Goal: Transaction & Acquisition: Purchase product/service

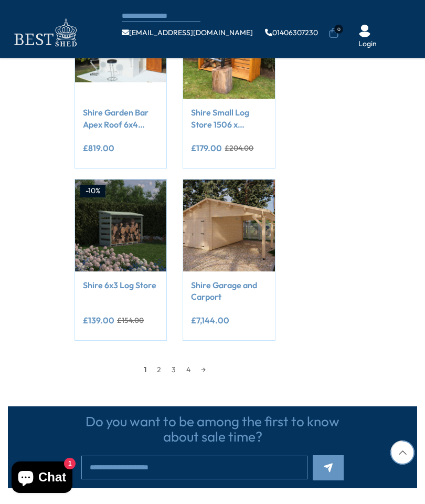
scroll to position [883, 0]
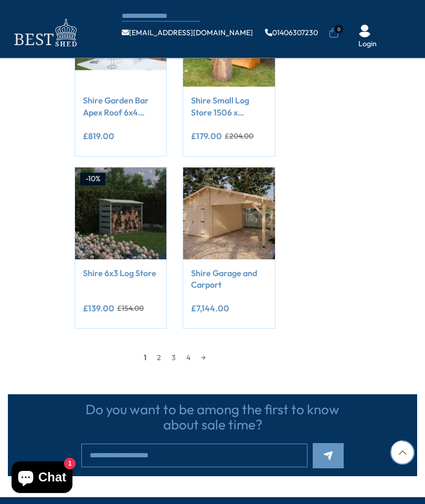
click at [208, 350] on link "→" at bounding box center [203, 358] width 15 height 16
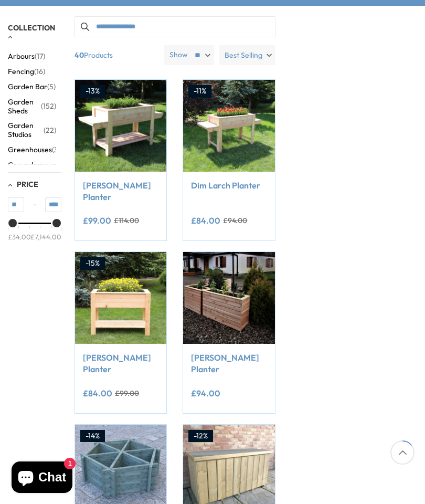
scroll to position [177, 0]
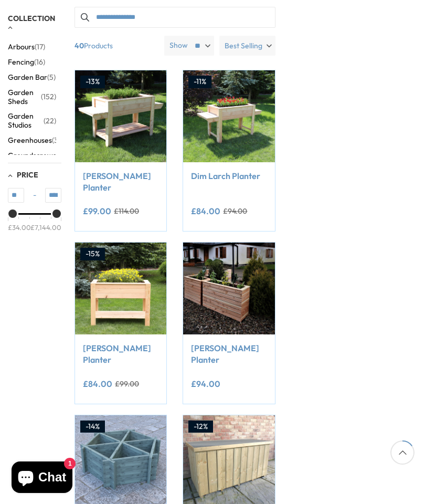
click at [32, 95] on span "Garden Sheds" at bounding box center [24, 97] width 33 height 18
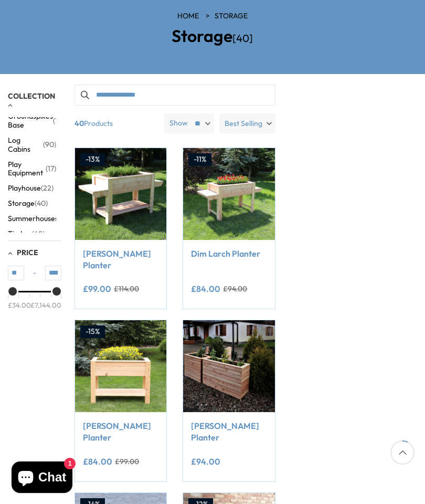
scroll to position [112, 0]
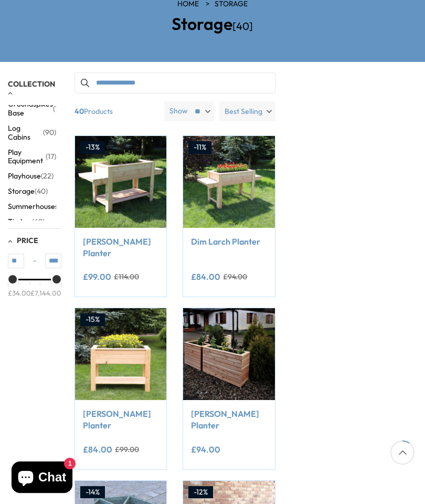
click at [34, 217] on span "(48)" at bounding box center [38, 221] width 13 height 9
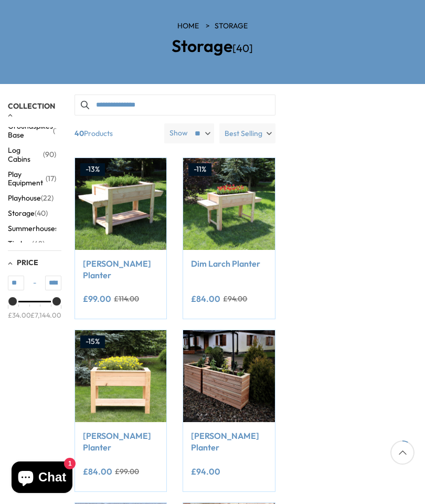
scroll to position [925, 0]
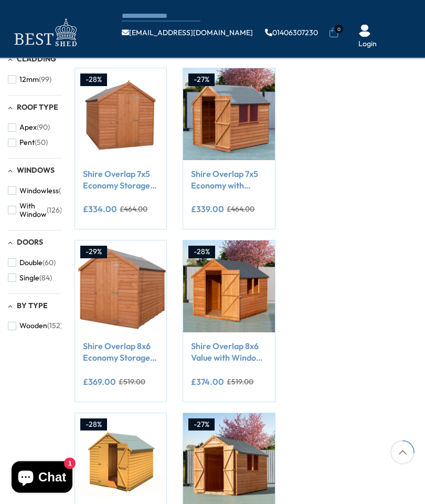
scroll to position [291, 0]
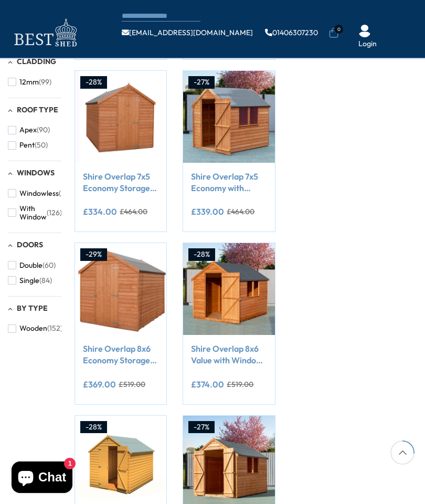
click at [24, 261] on span "Double" at bounding box center [30, 265] width 23 height 9
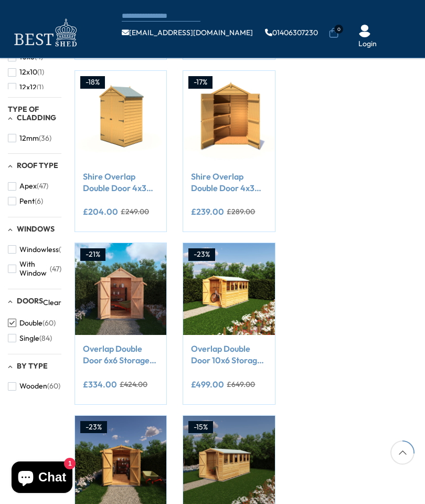
click at [307, 354] on div "Filter By Filter By Clear All Doors Double Collection [GEOGRAPHIC_DATA] (7) [GE…" at bounding box center [212, 396] width 425 height 1142
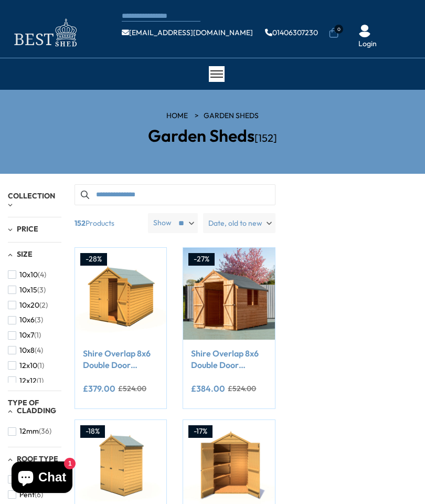
scroll to position [291, 0]
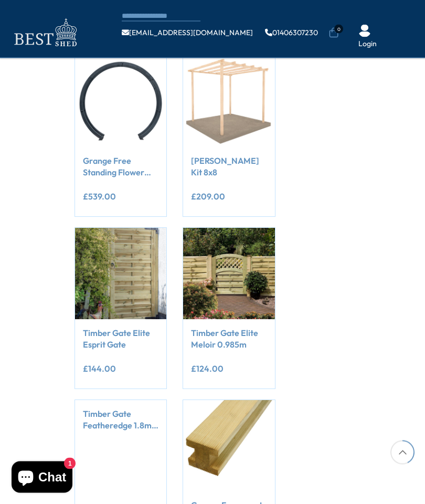
scroll to position [448, 0]
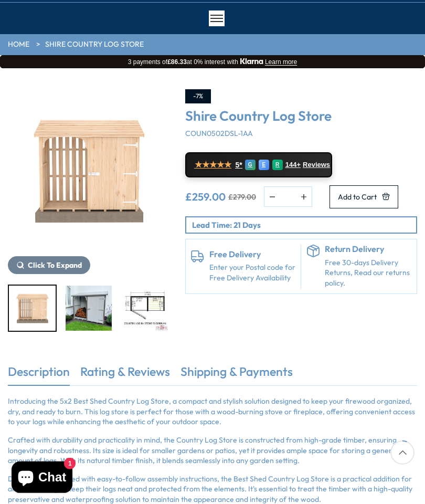
scroll to position [64, 0]
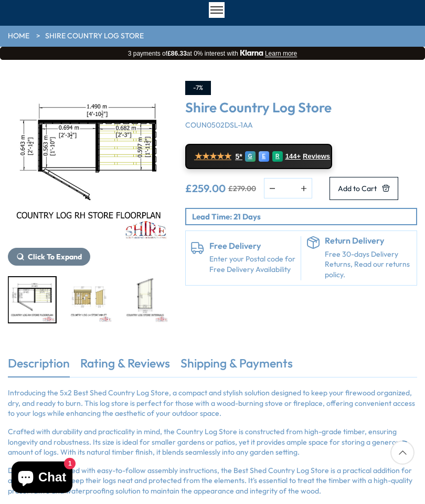
click at [154, 298] on img "5 / 9" at bounding box center [145, 299] width 47 height 45
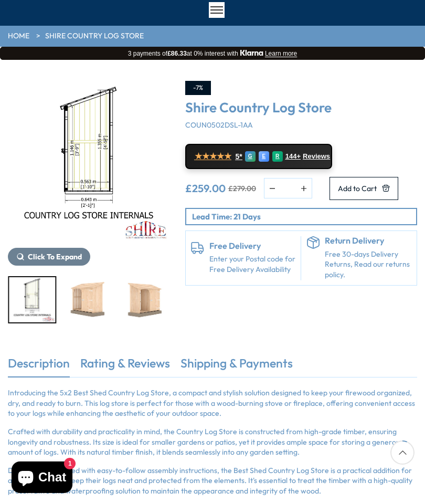
click at [152, 305] on img "7 / 9" at bounding box center [145, 299] width 47 height 45
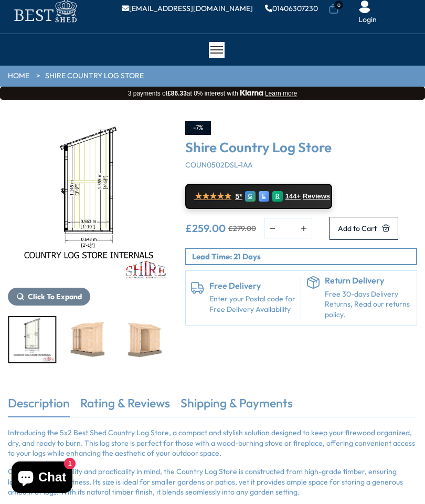
scroll to position [0, 0]
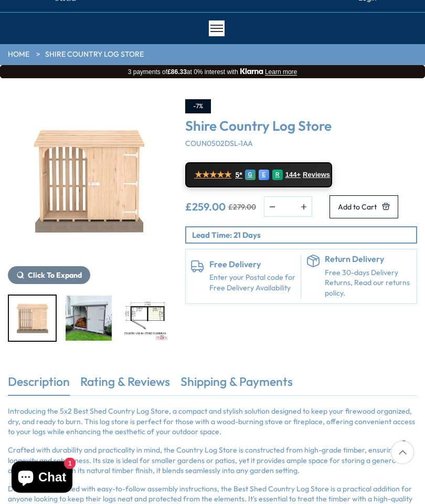
scroll to position [65, 0]
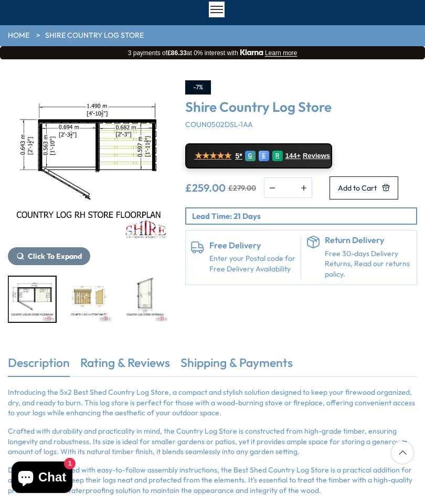
click at [151, 294] on img "5 / 9" at bounding box center [145, 299] width 47 height 45
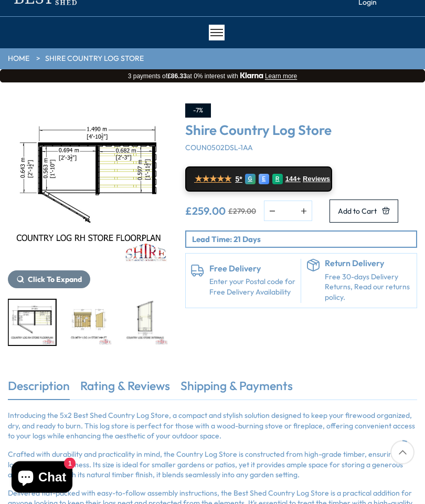
scroll to position [40, 0]
